Goal: Task Accomplishment & Management: Use online tool/utility

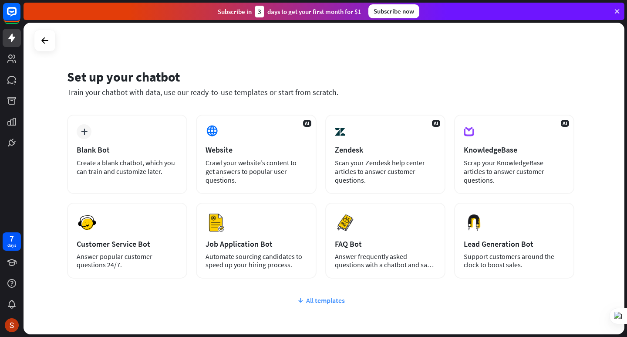
click at [320, 299] on div "All templates" at bounding box center [320, 300] width 507 height 9
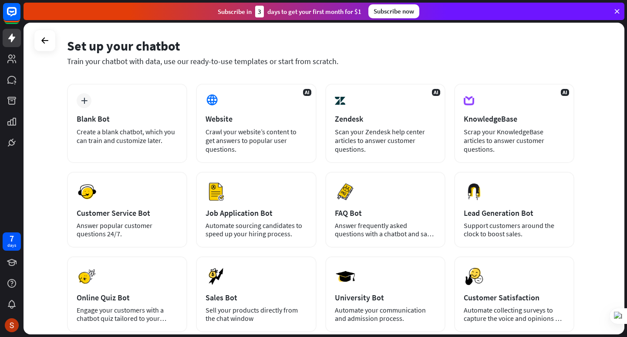
scroll to position [131, 0]
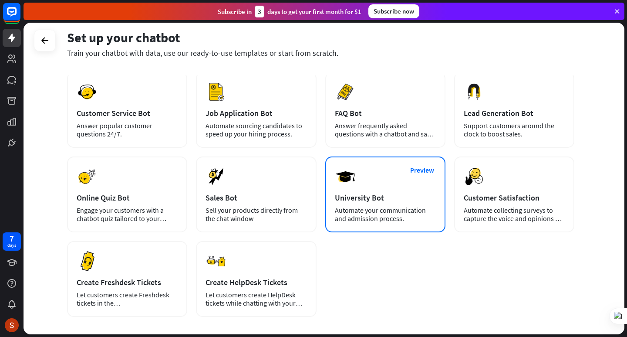
click at [353, 186] on img at bounding box center [345, 176] width 21 height 21
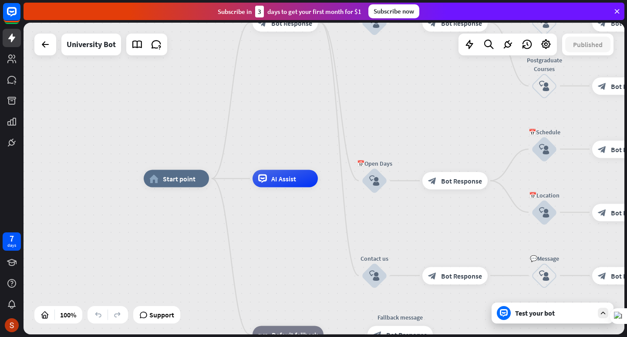
click at [538, 320] on div "Test your bot" at bounding box center [552, 312] width 122 height 21
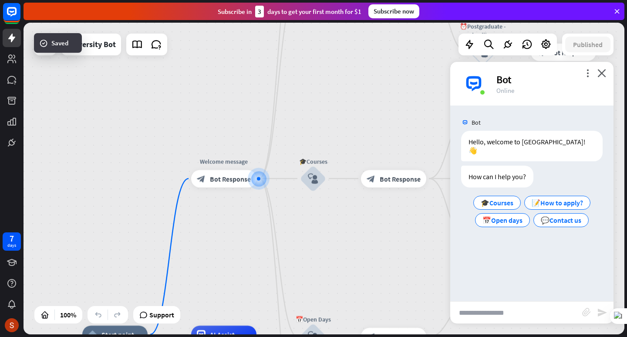
click at [496, 313] on input "text" at bounding box center [516, 312] width 132 height 22
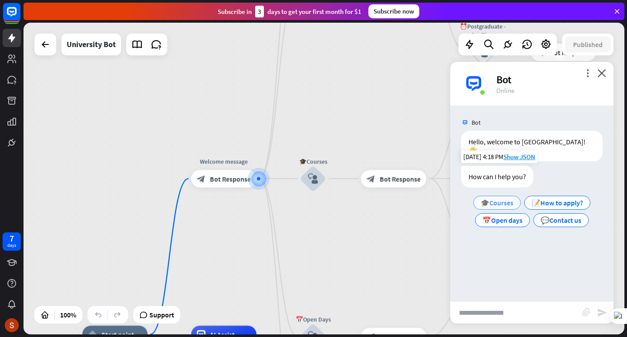
click at [505, 198] on span "🎓Courses" at bounding box center [497, 202] width 33 height 9
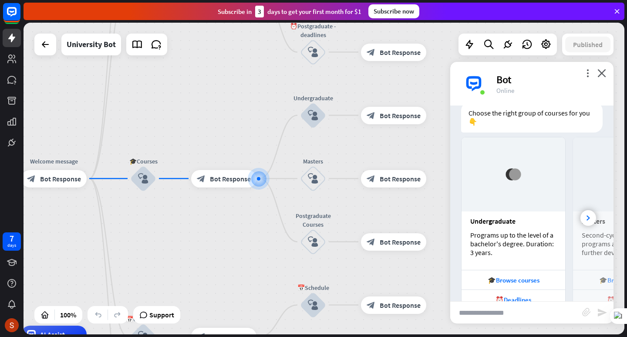
scroll to position [190, 0]
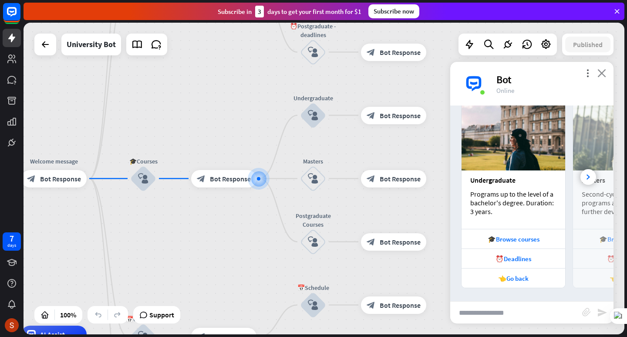
click at [602, 74] on icon "close" at bounding box center [601, 73] width 9 height 8
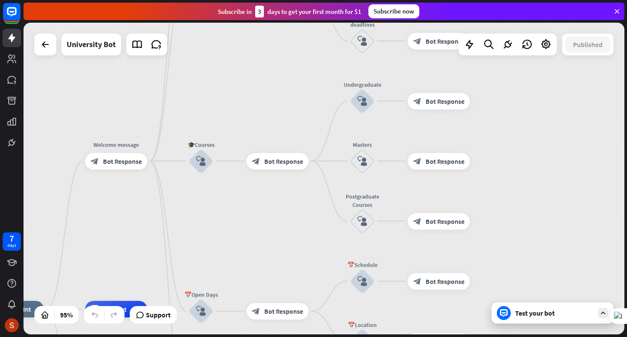
drag, startPoint x: 516, startPoint y: 171, endPoint x: 557, endPoint y: 151, distance: 45.0
click at [557, 151] on div "home_2 Start point Welcome message block_bot_response Bot Response ✨Main menu b…" at bounding box center [324, 178] width 601 height 311
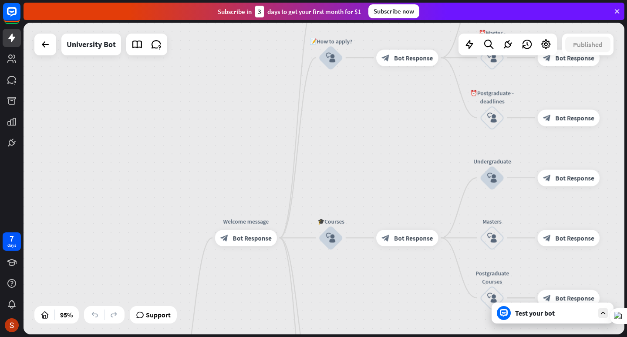
drag, startPoint x: 252, startPoint y: 214, endPoint x: 380, endPoint y: 290, distance: 149.2
click at [380, 290] on div "home_2 Start point Welcome message block_bot_response Bot Response ✨Main menu b…" at bounding box center [324, 178] width 601 height 311
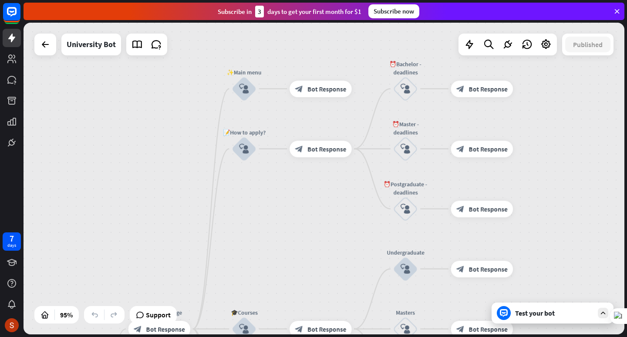
drag, startPoint x: 229, startPoint y: 71, endPoint x: 143, endPoint y: 162, distance: 125.6
click at [143, 162] on div "home_2 Start point Welcome message block_bot_response Bot Response ✨Main menu b…" at bounding box center [324, 178] width 601 height 311
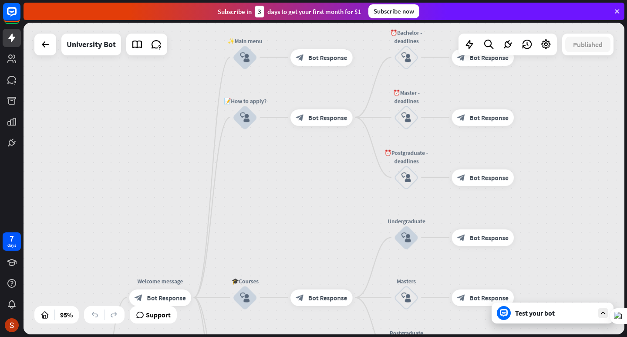
drag, startPoint x: 286, startPoint y: 197, endPoint x: 287, endPoint y: 166, distance: 31.4
click at [287, 166] on div "home_2 Start point Welcome message block_bot_response Bot Response ✨Main menu b…" at bounding box center [324, 178] width 601 height 311
click at [319, 61] on span "Bot Response" at bounding box center [327, 57] width 39 height 8
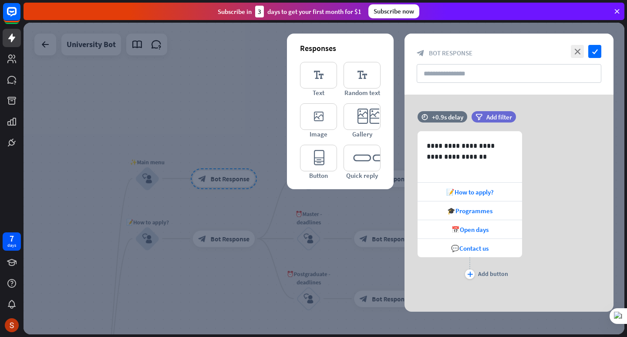
click at [615, 10] on icon at bounding box center [617, 11] width 8 height 8
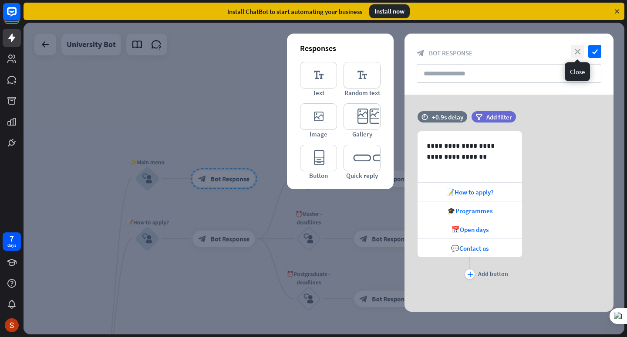
click at [576, 53] on icon "close" at bounding box center [577, 51] width 13 height 13
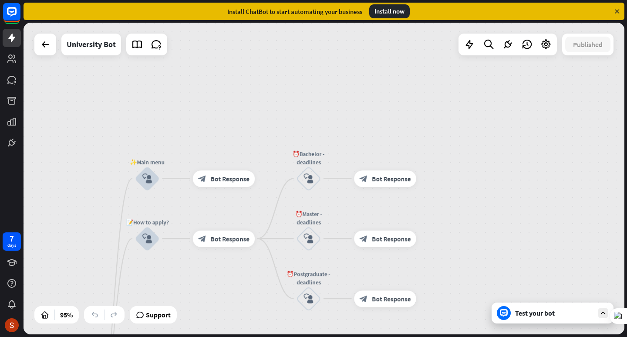
click at [535, 180] on div "home_2 Start point Welcome message block_bot_response Bot Response ✨Main menu b…" at bounding box center [324, 178] width 601 height 311
click at [537, 310] on div "Test your bot" at bounding box center [554, 312] width 78 height 9
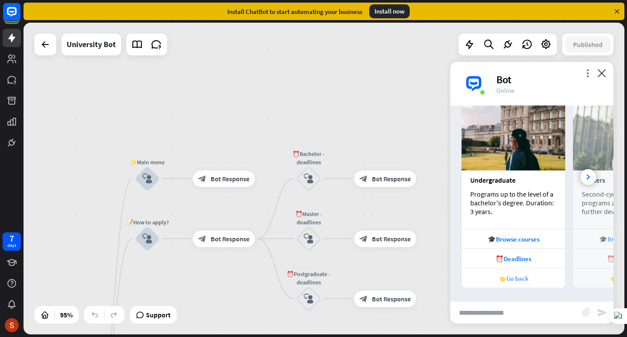
click at [527, 277] on div "👈Go back" at bounding box center [513, 278] width 95 height 8
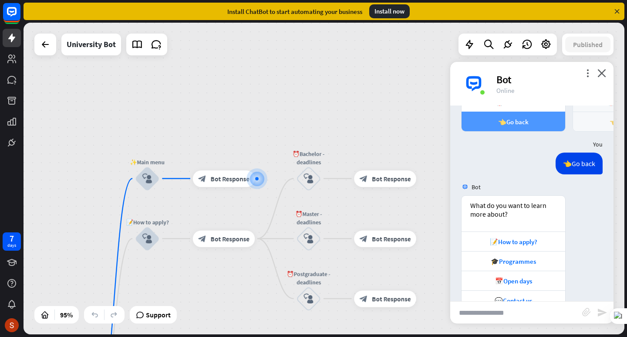
scroll to position [368, 0]
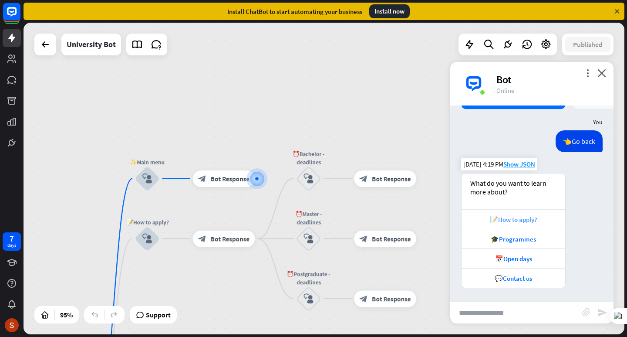
click at [511, 223] on div "📝How to apply?" at bounding box center [513, 219] width 95 height 8
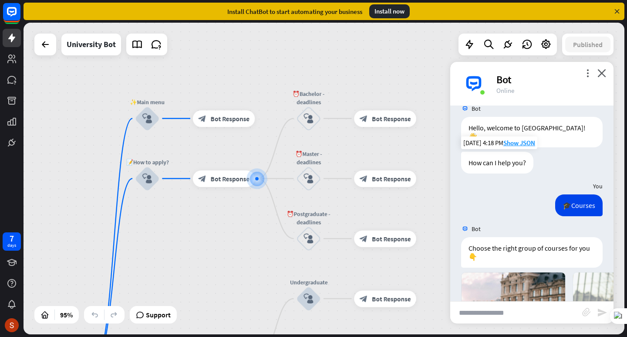
scroll to position [0, 0]
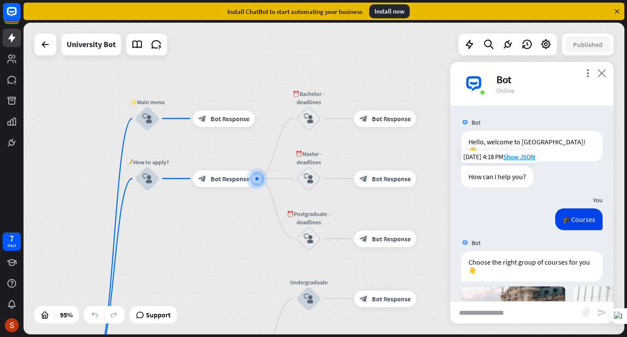
click at [603, 72] on icon "close" at bounding box center [601, 73] width 9 height 8
